Goal: Information Seeking & Learning: Learn about a topic

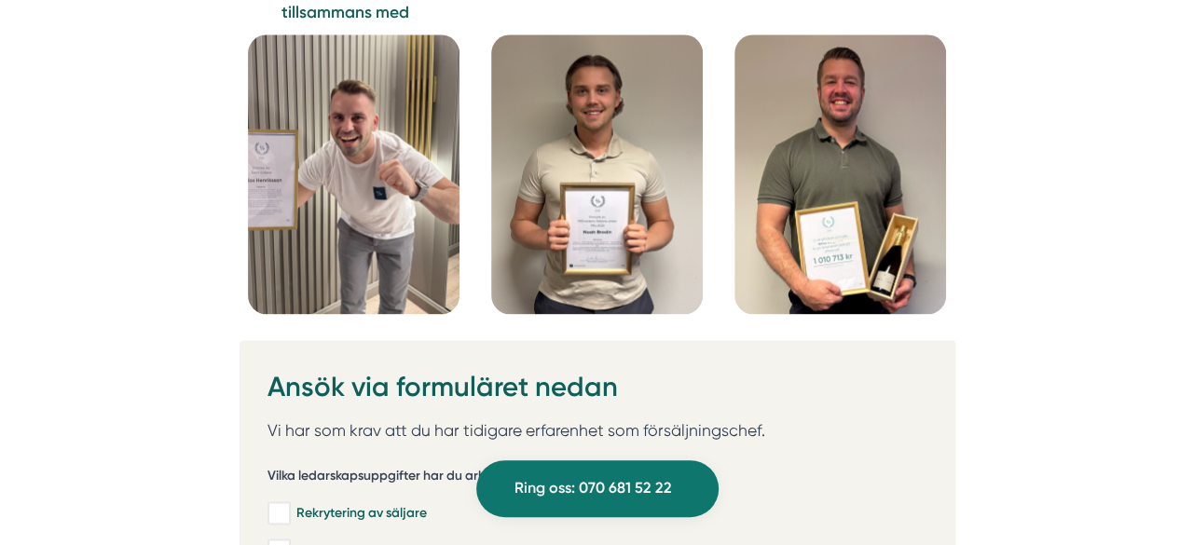
scroll to position [4655, 0]
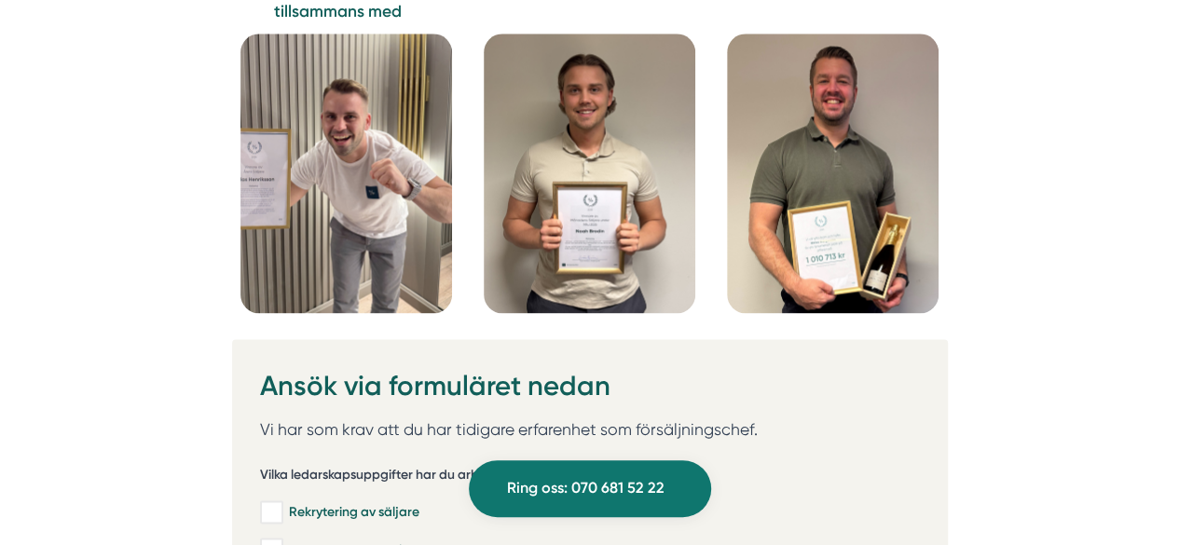
click at [826, 204] on img at bounding box center [833, 174] width 212 height 280
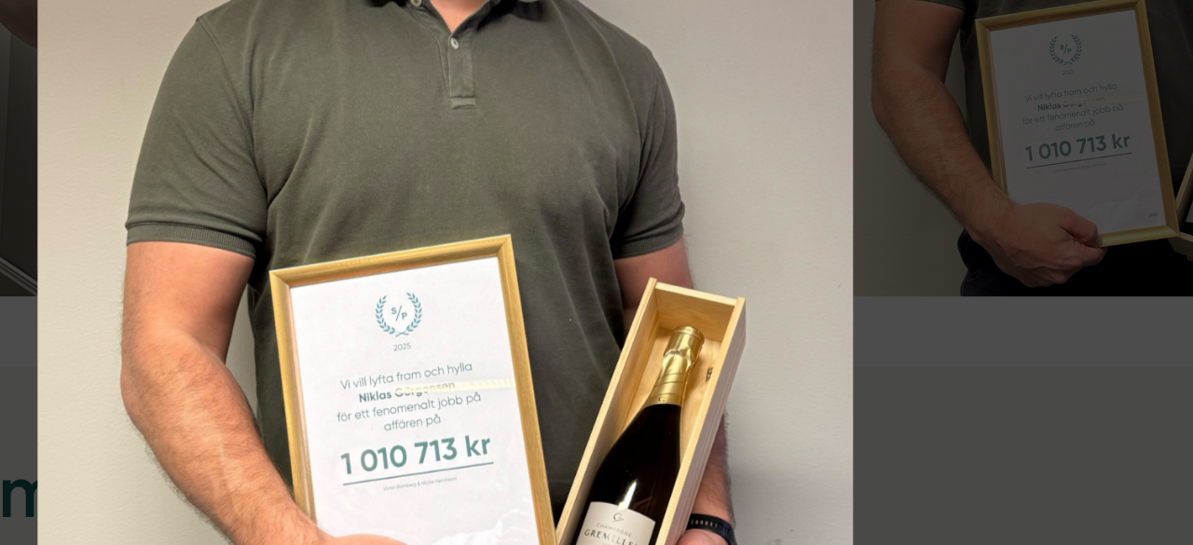
click at [767, 329] on img at bounding box center [596, 251] width 1065 height 403
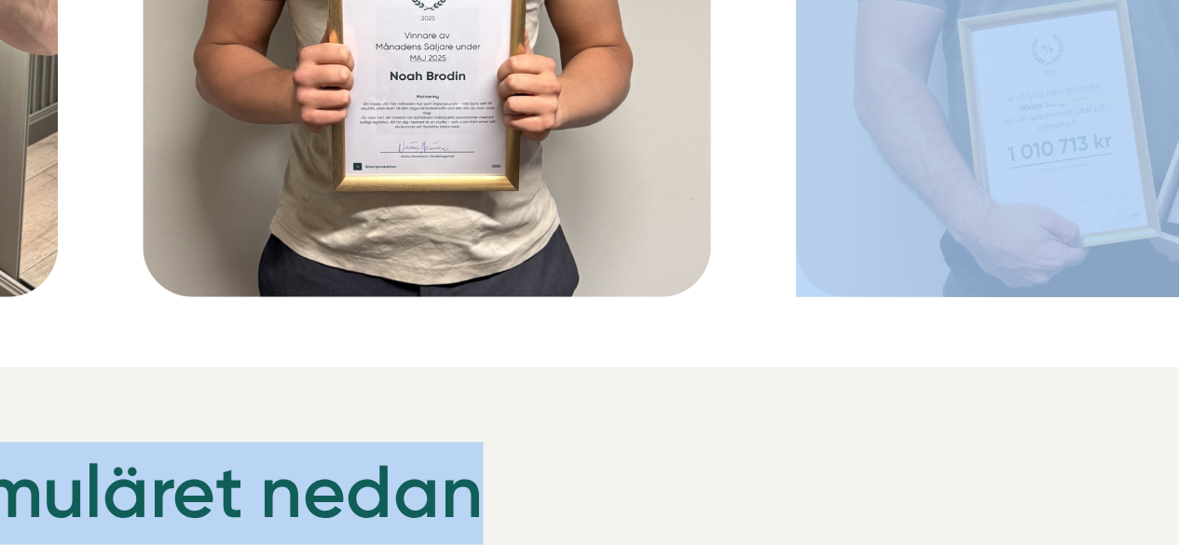
drag, startPoint x: 767, startPoint y: 329, endPoint x: 650, endPoint y: 266, distance: 133.5
click at [650, 266] on img at bounding box center [590, 174] width 212 height 280
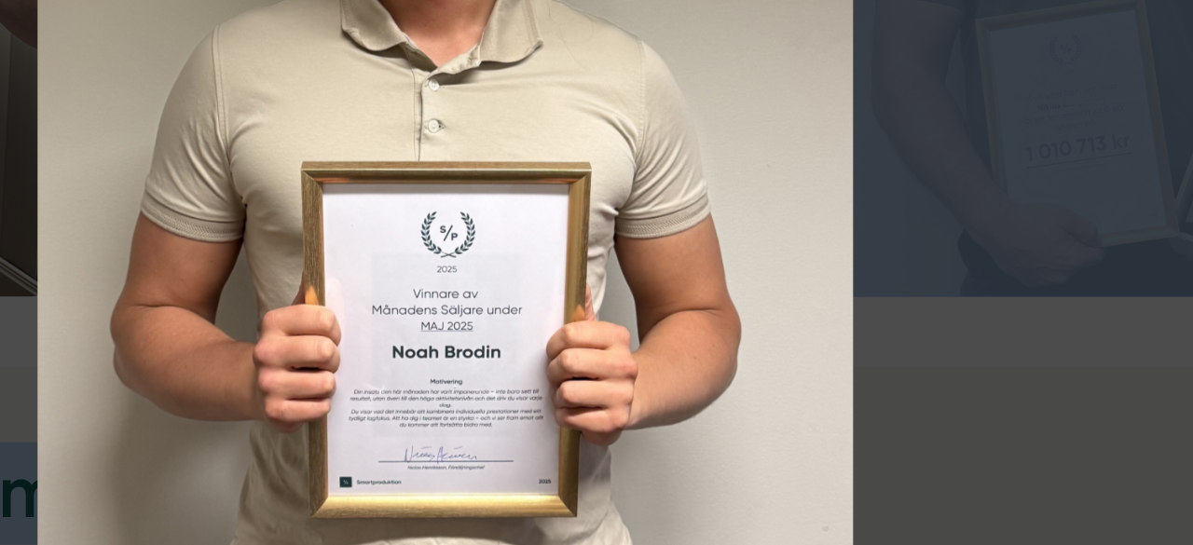
click at [756, 308] on img at bounding box center [596, 251] width 1065 height 403
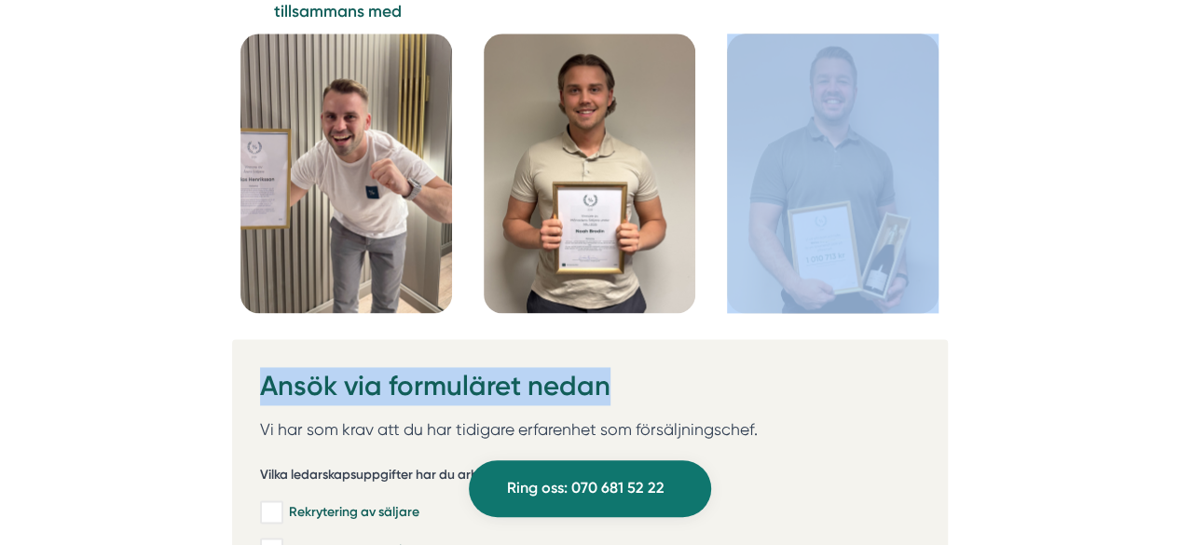
scroll to position [4654, 0]
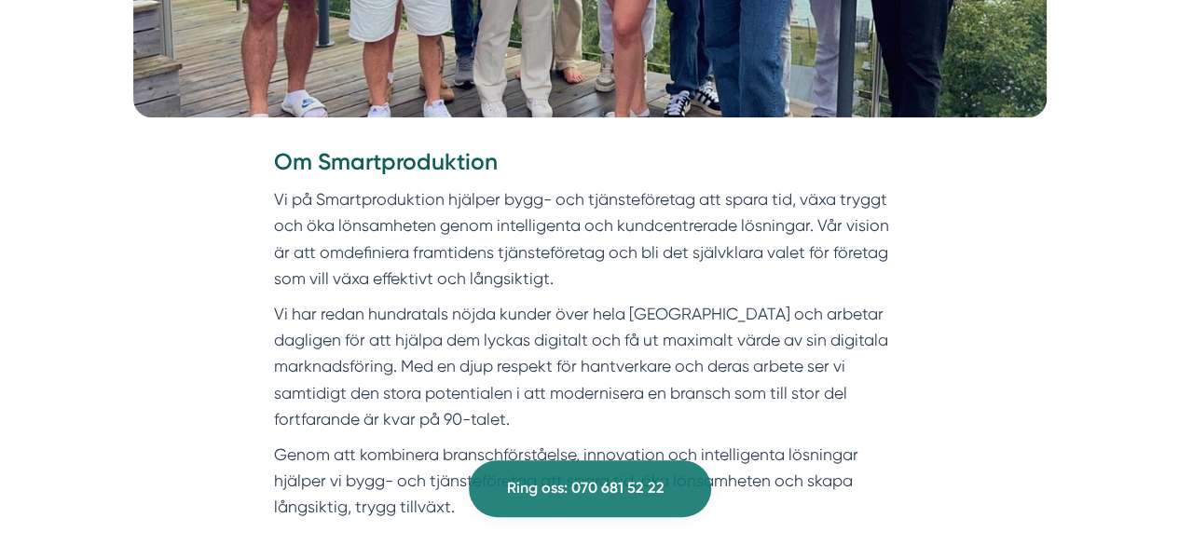
scroll to position [431, 0]
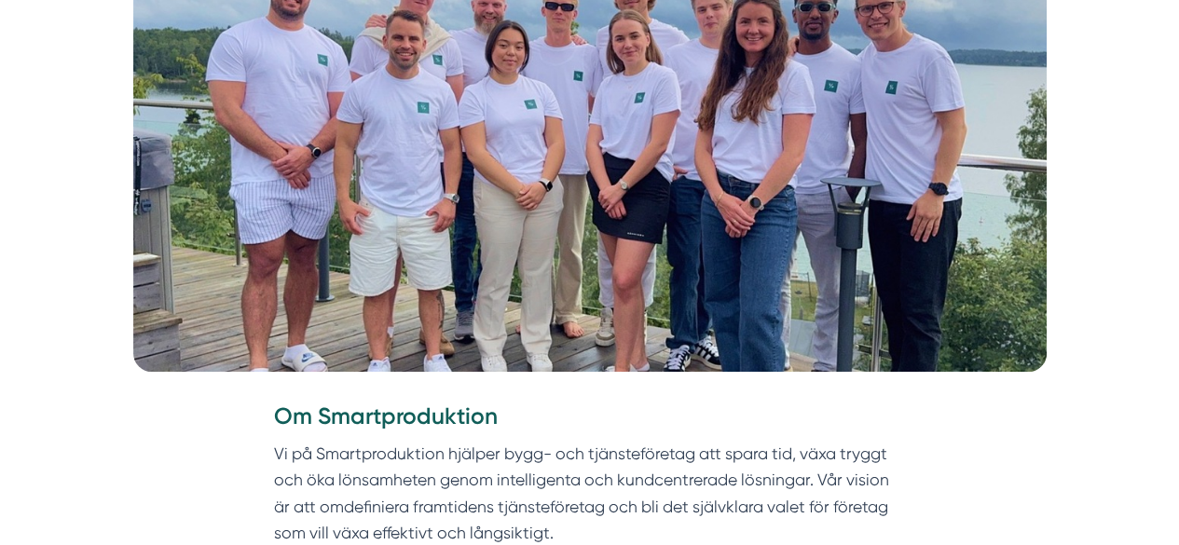
drag, startPoint x: 708, startPoint y: 383, endPoint x: 244, endPoint y: 410, distance: 464.2
copy div "Lo Ipsumdolorsitam Co ad Elitseddoeiusmo tempori utla- etd magnaaliquaeni adm v…"
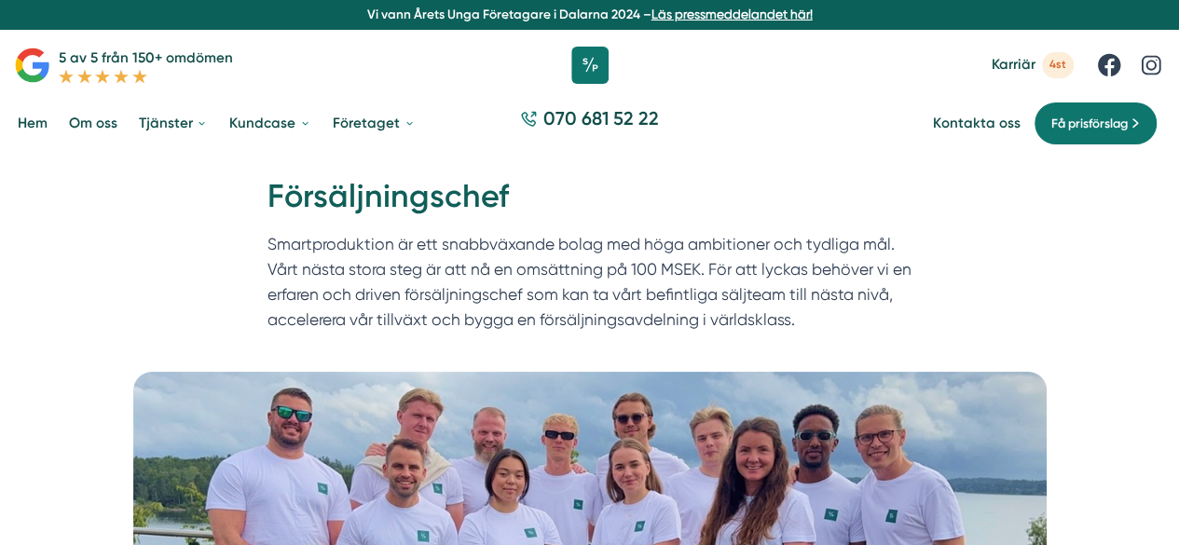
scroll to position [0, 0]
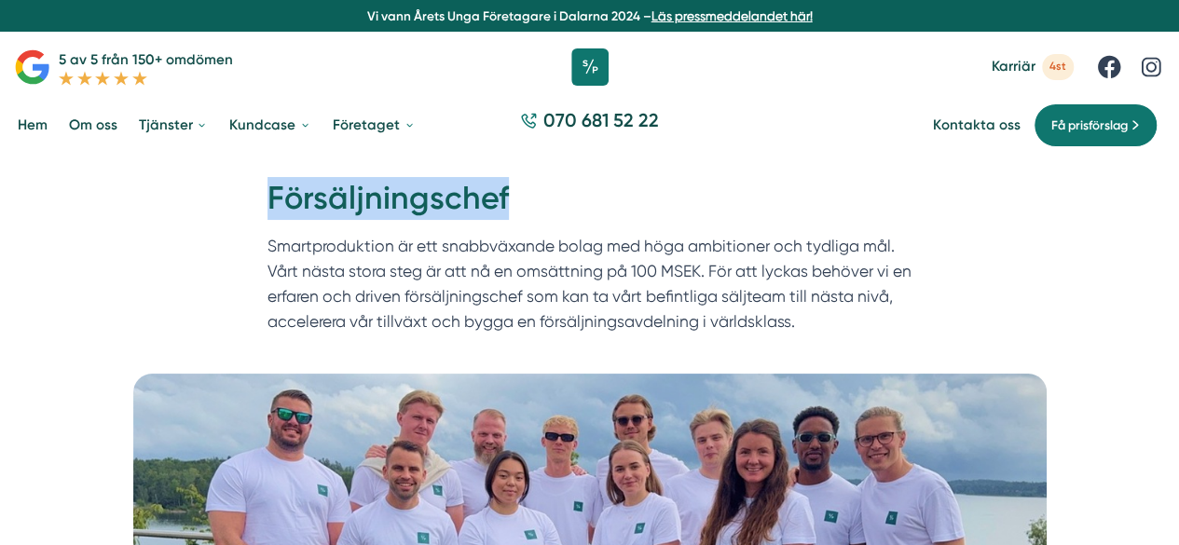
drag, startPoint x: 504, startPoint y: 197, endPoint x: 257, endPoint y: 176, distance: 247.9
click at [257, 177] on div "Hem » [GEOGRAPHIC_DATA] » Försäljningschef Försäljningschef Smartproduktion är …" at bounding box center [590, 260] width 681 height 167
copy h1 "Försäljningschef"
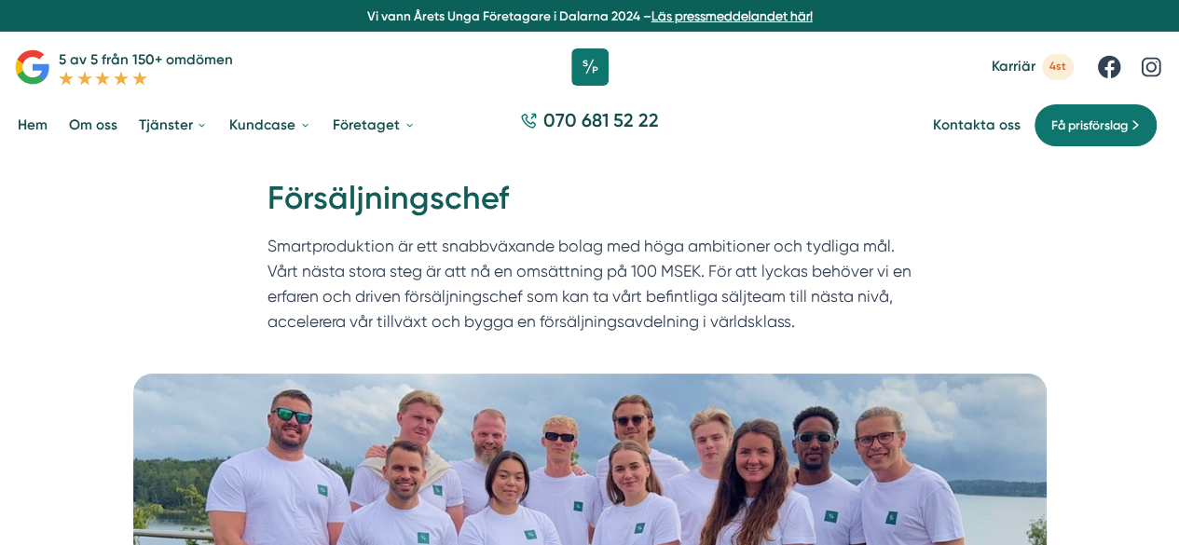
click at [543, 153] on div "070 681 52 22" at bounding box center [589, 125] width 1179 height 61
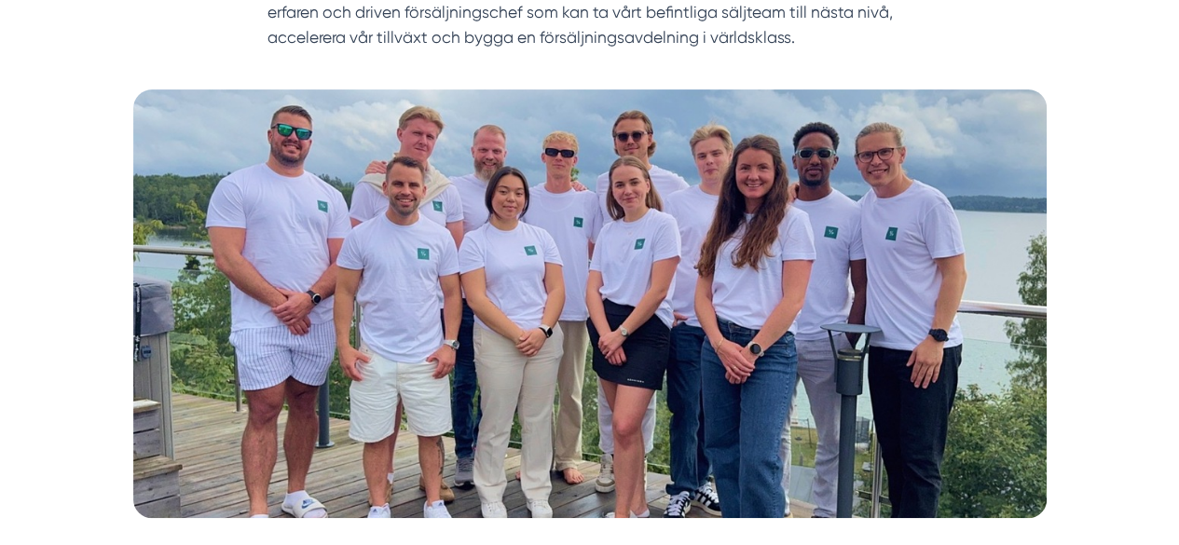
scroll to position [578, 0]
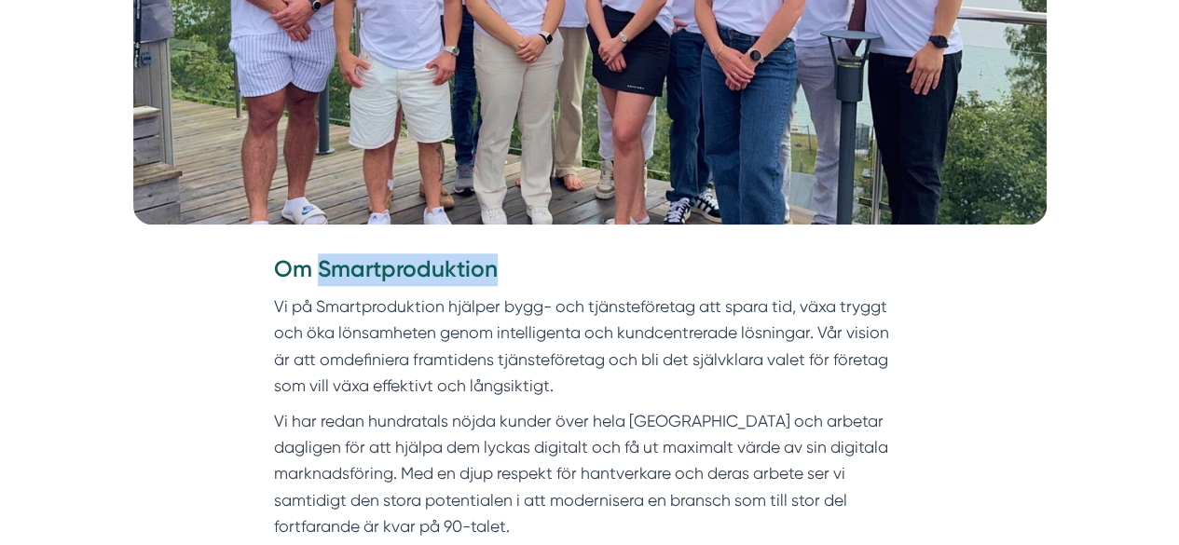
drag, startPoint x: 500, startPoint y: 271, endPoint x: 322, endPoint y: 273, distance: 178.1
click at [322, 273] on h3 "Om Smartproduktion" at bounding box center [589, 274] width 631 height 41
copy strong "Smartproduktion"
